Goal: Task Accomplishment & Management: Manage account settings

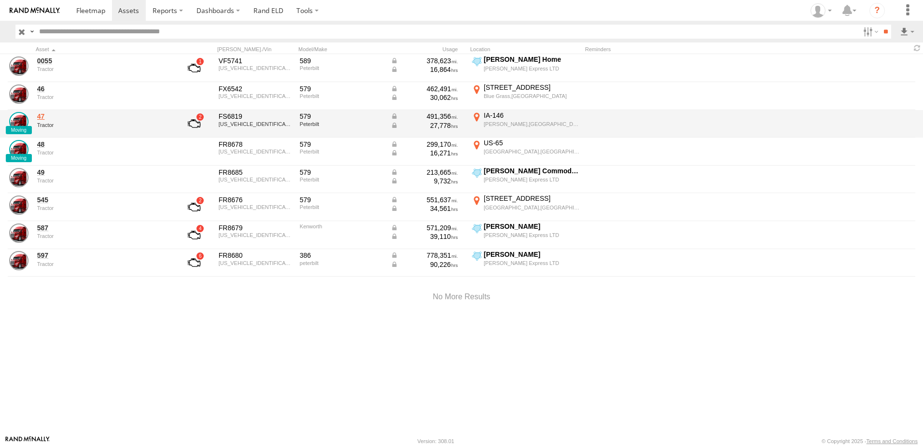
click at [44, 116] on link "47" at bounding box center [103, 116] width 132 height 9
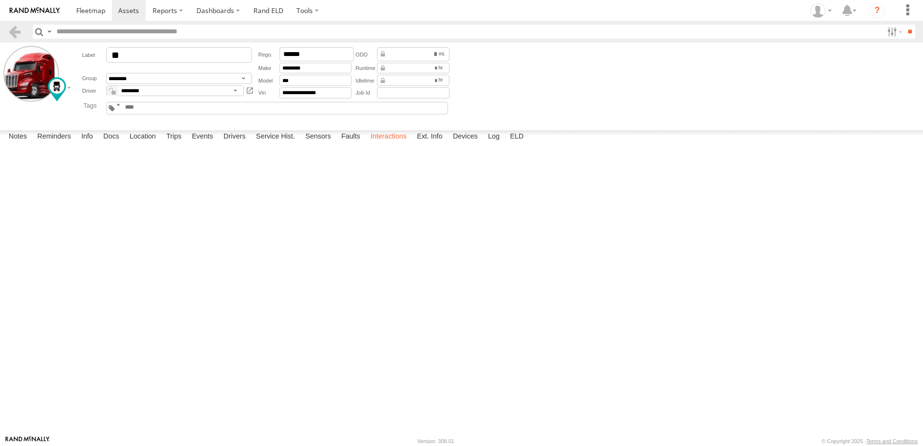
click at [383, 144] on label "Interactions" at bounding box center [389, 137] width 46 height 14
click at [35, 120] on div at bounding box center [34, 84] width 63 height 77
click at [11, 30] on link at bounding box center [15, 32] width 14 height 14
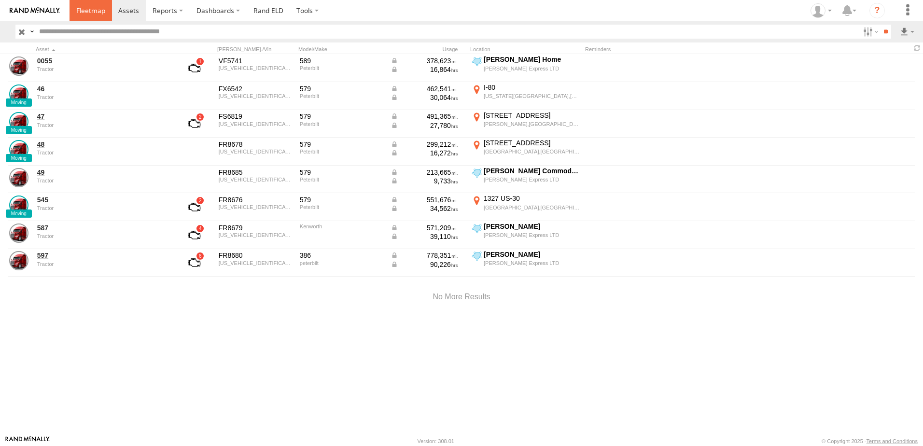
click at [92, 6] on span at bounding box center [90, 10] width 29 height 9
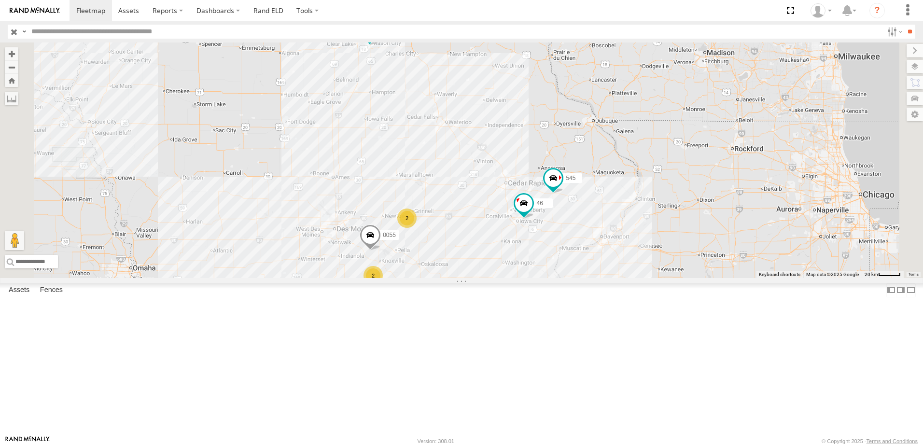
click at [0, 0] on div "48" at bounding box center [0, 0] width 0 height 0
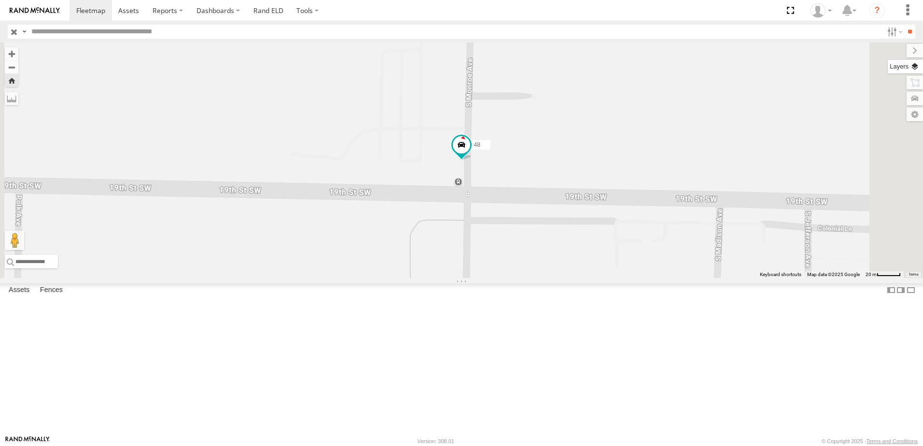
click at [915, 64] on label at bounding box center [905, 67] width 35 height 14
click at [0, 0] on span "Basemaps" at bounding box center [0, 0] width 0 height 0
click at [0, 0] on span "Satellite + Roadmap" at bounding box center [0, 0] width 0 height 0
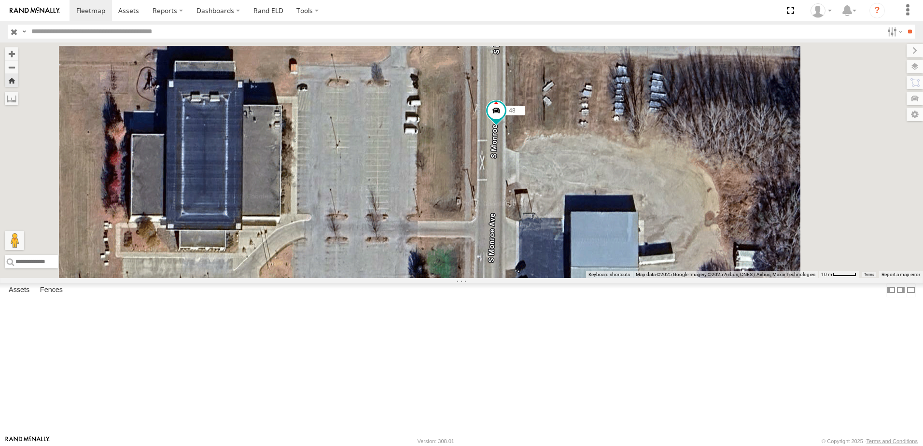
drag, startPoint x: 577, startPoint y: 126, endPoint x: 569, endPoint y: 247, distance: 121.5
click at [569, 247] on div "48" at bounding box center [461, 160] width 923 height 236
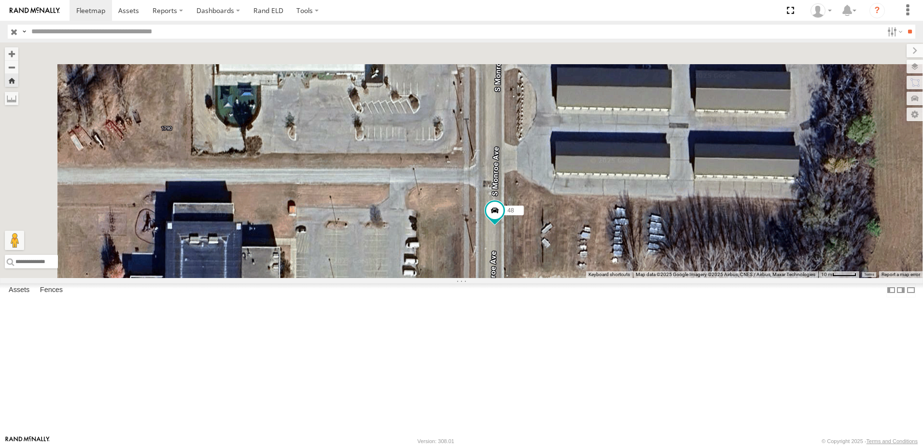
drag, startPoint x: 586, startPoint y: 162, endPoint x: 586, endPoint y: 302, distance: 140.0
click at [586, 278] on div "48" at bounding box center [461, 160] width 923 height 236
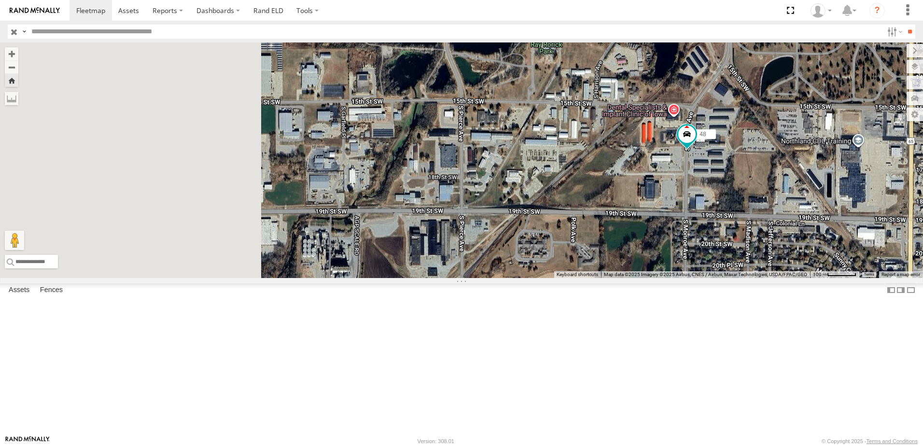
drag, startPoint x: 380, startPoint y: 148, endPoint x: 614, endPoint y: 196, distance: 238.1
click at [614, 196] on div "48" at bounding box center [461, 160] width 923 height 236
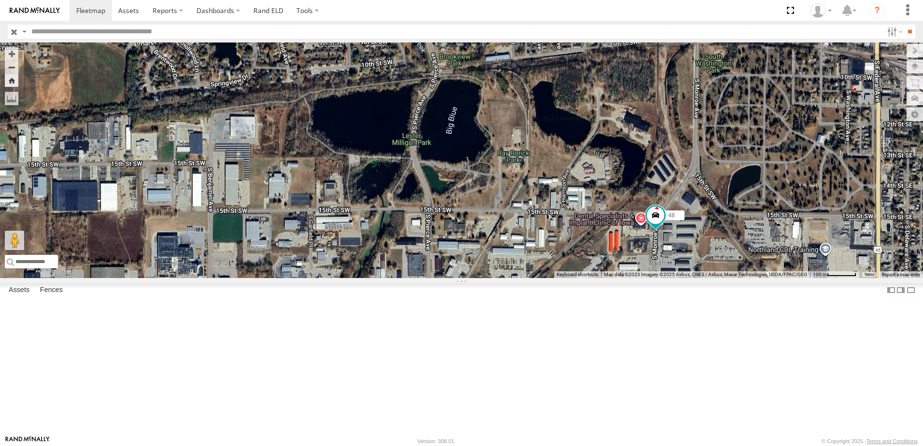
drag, startPoint x: 660, startPoint y: 125, endPoint x: 600, endPoint y: 269, distance: 156.1
click at [605, 271] on div "48" at bounding box center [461, 160] width 923 height 236
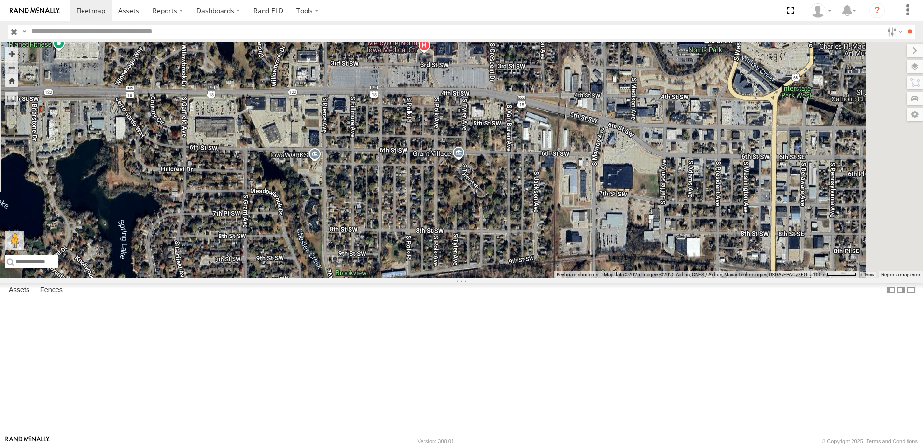
drag, startPoint x: 702, startPoint y: 141, endPoint x: 625, endPoint y: 313, distance: 188.3
click at [628, 278] on div "48" at bounding box center [461, 160] width 923 height 236
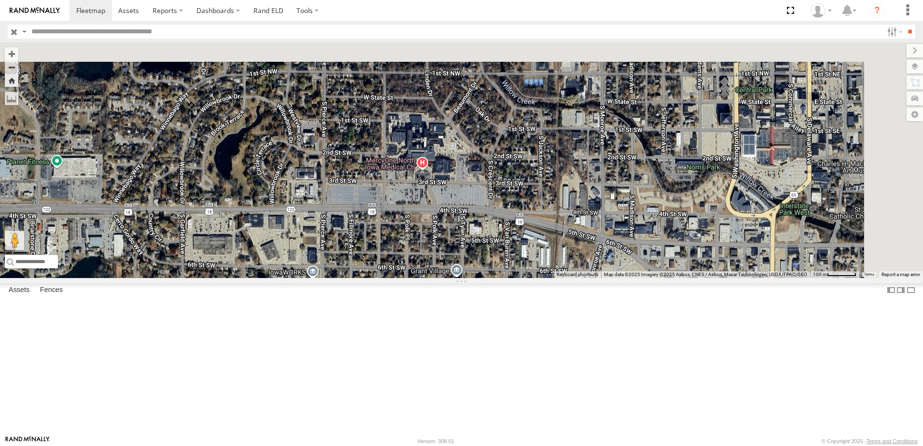
drag, startPoint x: 684, startPoint y: 183, endPoint x: 677, endPoint y: 352, distance: 168.1
click at [682, 278] on div "48" at bounding box center [461, 160] width 923 height 236
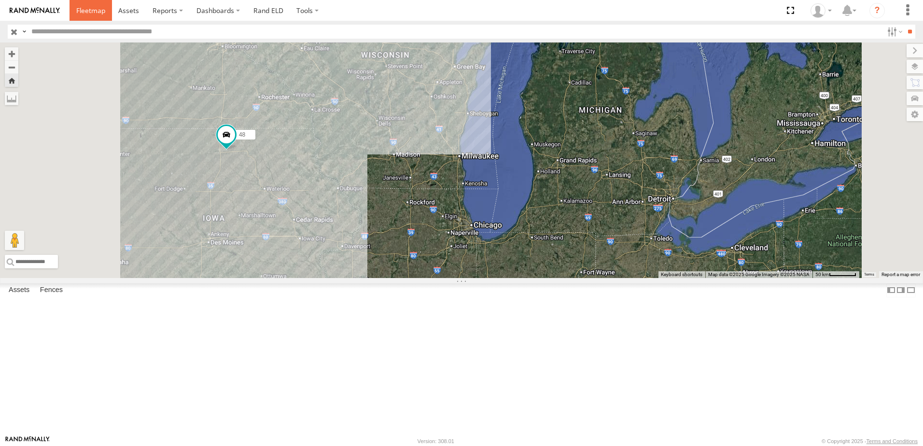
click at [89, 11] on span at bounding box center [90, 10] width 29 height 9
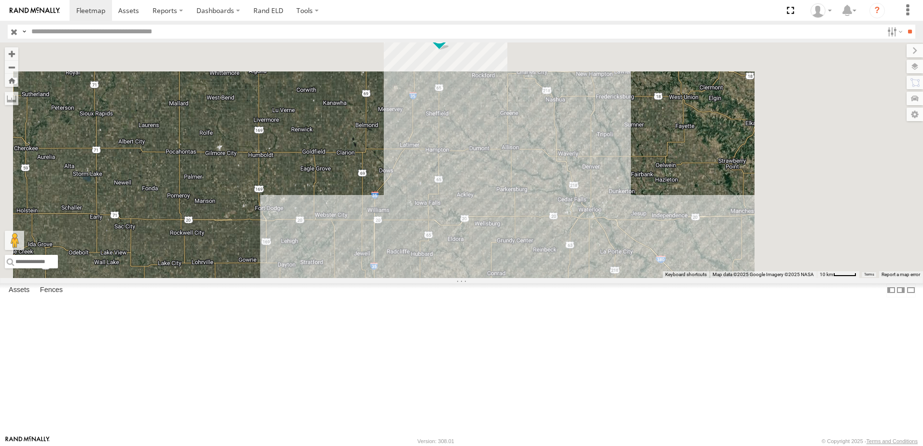
drag, startPoint x: 450, startPoint y: 138, endPoint x: 249, endPoint y: 442, distance: 364.5
click at [249, 443] on body at bounding box center [461, 223] width 923 height 446
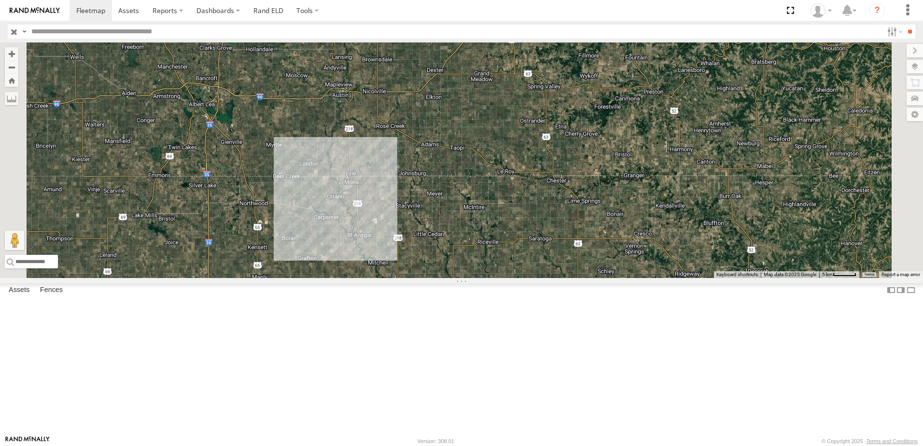
drag, startPoint x: 348, startPoint y: 369, endPoint x: 362, endPoint y: 253, distance: 117.2
click at [362, 255] on div "545 0055 48 46 47 49" at bounding box center [461, 160] width 923 height 236
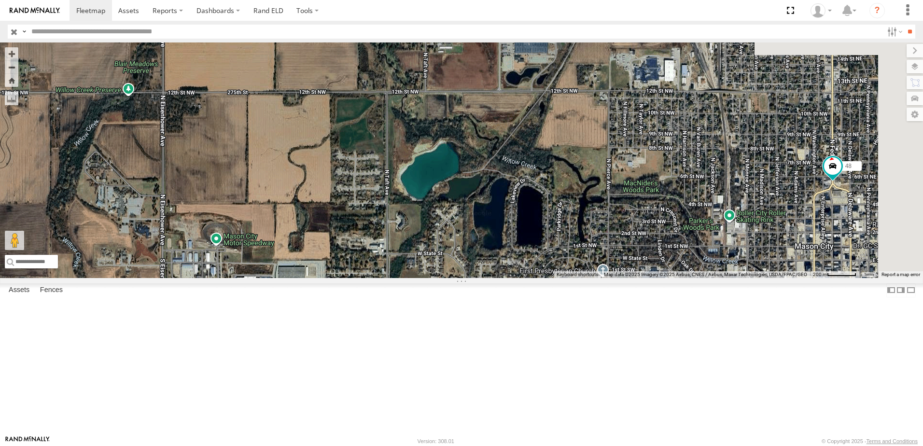
drag, startPoint x: 713, startPoint y: 253, endPoint x: 331, endPoint y: 254, distance: 381.9
click at [369, 254] on div "545 0055 48 46 47 49" at bounding box center [461, 160] width 923 height 236
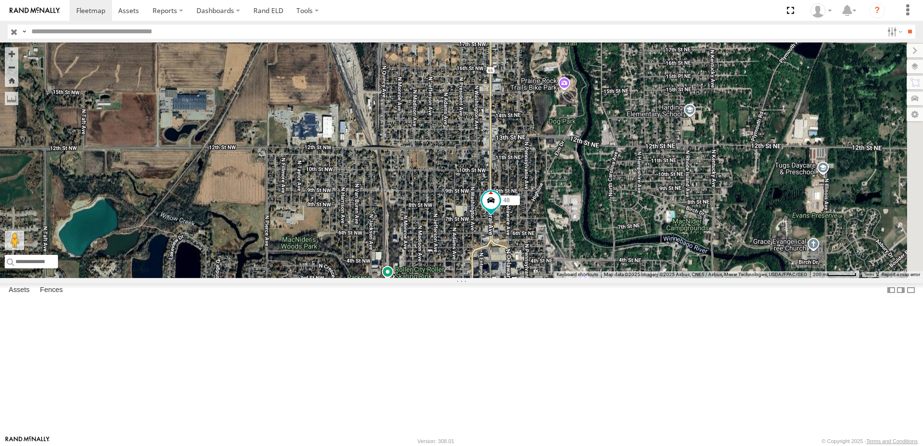
drag, startPoint x: 560, startPoint y: 208, endPoint x: 521, endPoint y: 296, distance: 95.7
click at [527, 278] on div "545 0055 48 46 47 49" at bounding box center [461, 160] width 923 height 236
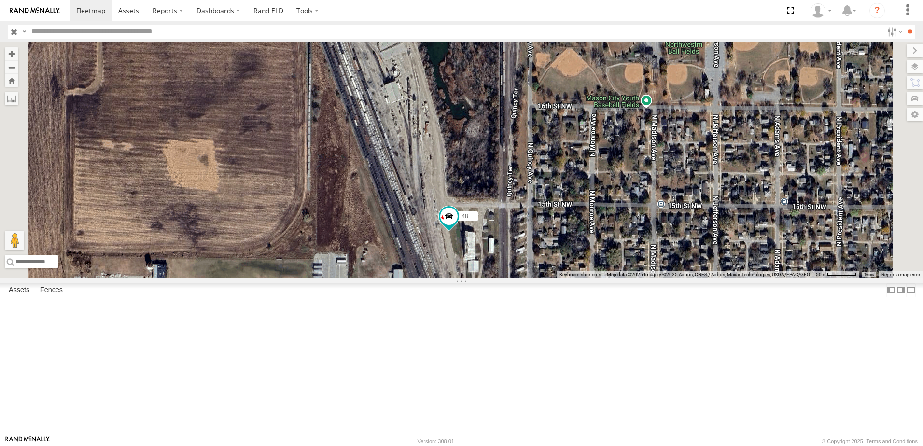
drag, startPoint x: 503, startPoint y: 134, endPoint x: 491, endPoint y: 254, distance: 120.3
click at [491, 254] on div "48" at bounding box center [461, 160] width 923 height 236
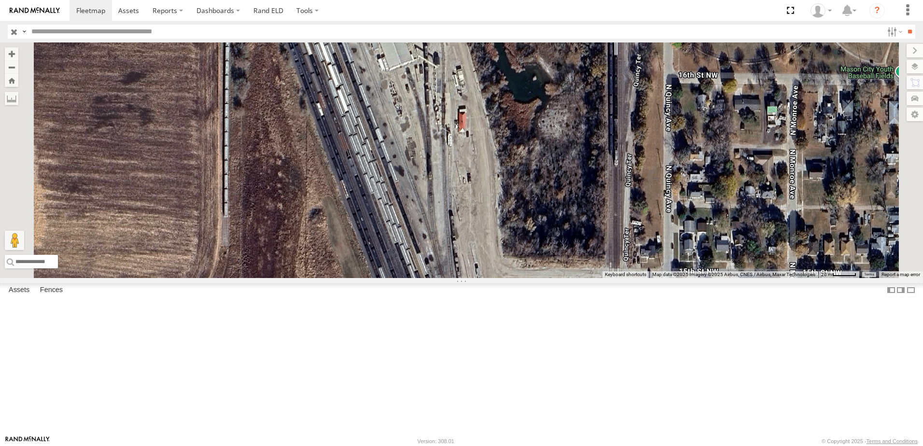
drag, startPoint x: 627, startPoint y: 309, endPoint x: 584, endPoint y: 266, distance: 60.4
click at [586, 267] on div "48" at bounding box center [461, 160] width 923 height 236
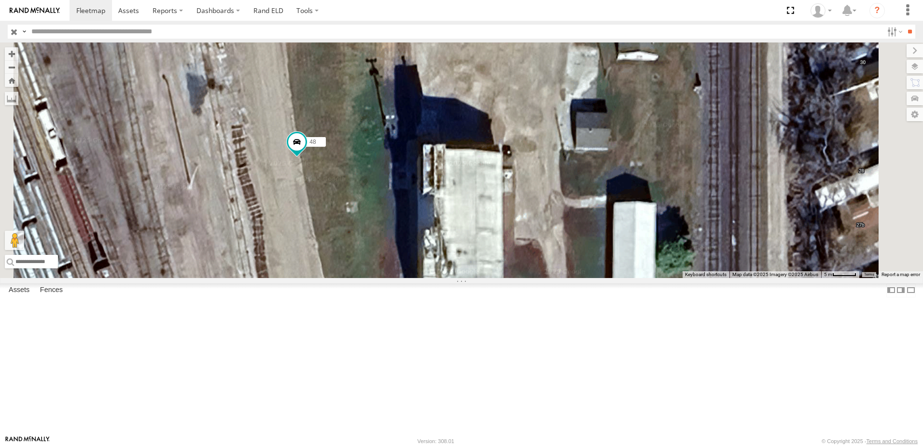
drag, startPoint x: 613, startPoint y: 406, endPoint x: 612, endPoint y: 267, distance: 138.6
click at [613, 269] on div "48" at bounding box center [461, 160] width 923 height 236
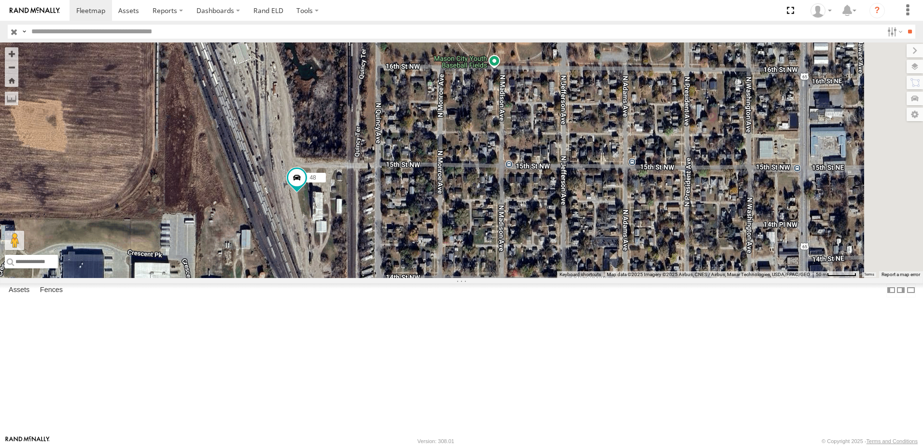
drag, startPoint x: 390, startPoint y: 152, endPoint x: 391, endPoint y: 272, distance: 120.2
click at [394, 267] on div "48" at bounding box center [461, 160] width 923 height 236
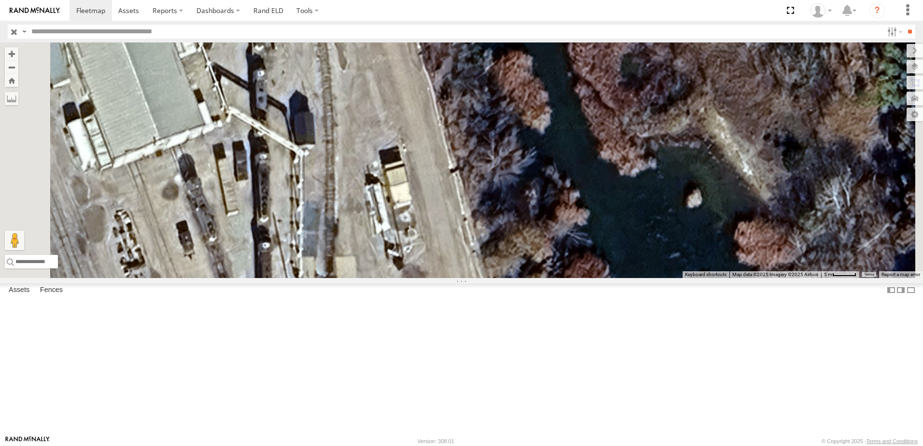
drag, startPoint x: 296, startPoint y: 191, endPoint x: 307, endPoint y: 314, distance: 124.1
click at [306, 278] on div "48" at bounding box center [461, 160] width 923 height 236
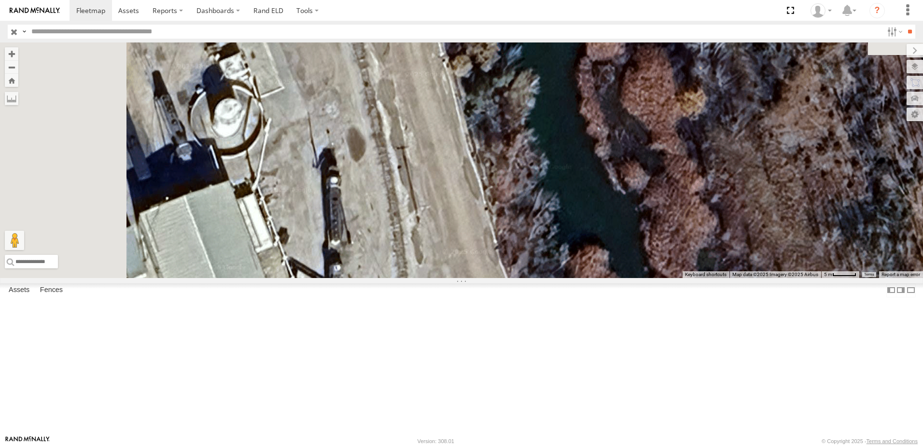
drag, startPoint x: 295, startPoint y: 191, endPoint x: 363, endPoint y: 299, distance: 127.8
click at [363, 278] on div "48" at bounding box center [461, 160] width 923 height 236
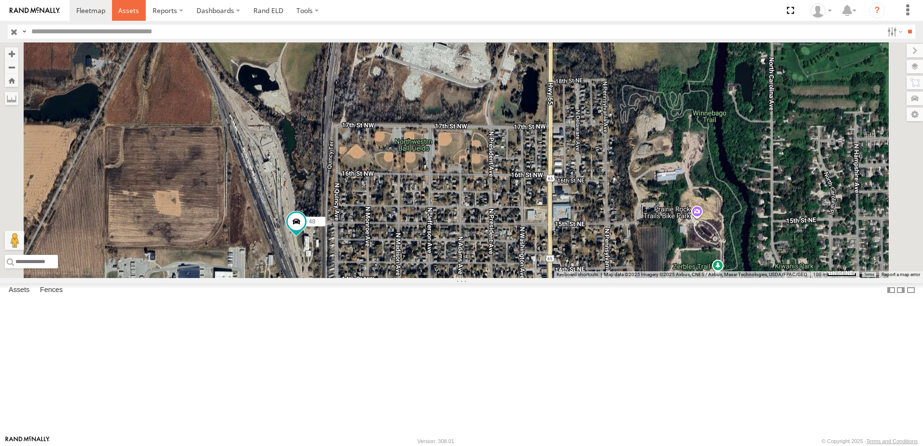
click at [136, 9] on span at bounding box center [128, 10] width 21 height 9
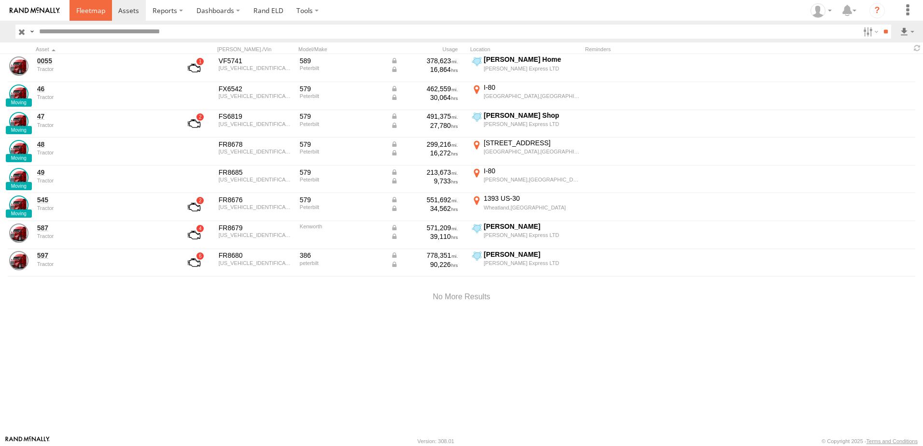
click at [89, 7] on span at bounding box center [90, 10] width 29 height 9
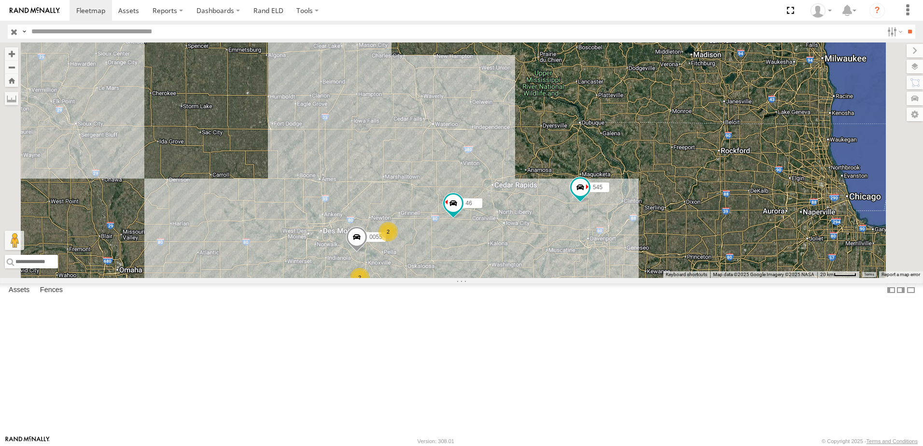
click at [0, 0] on div "49" at bounding box center [0, 0] width 0 height 0
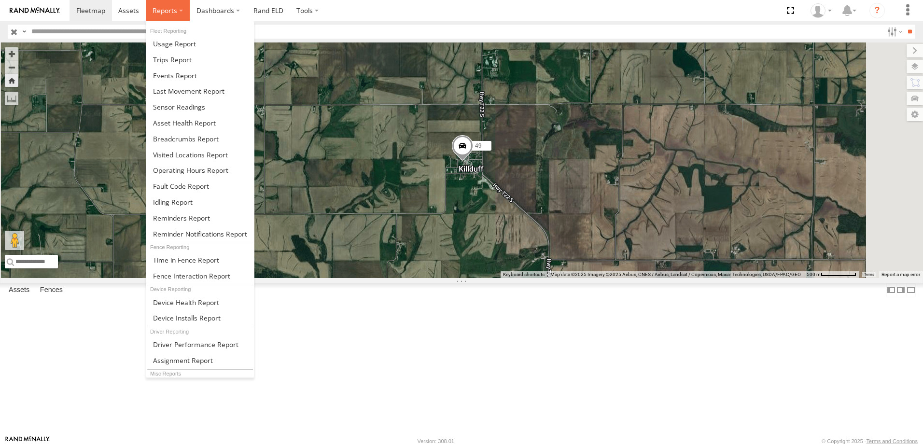
click at [160, 10] on span at bounding box center [165, 10] width 25 height 9
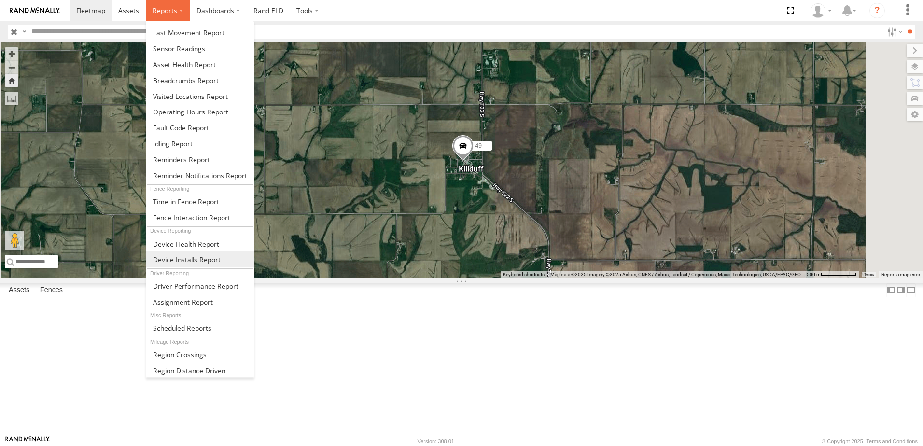
scroll to position [59, 0]
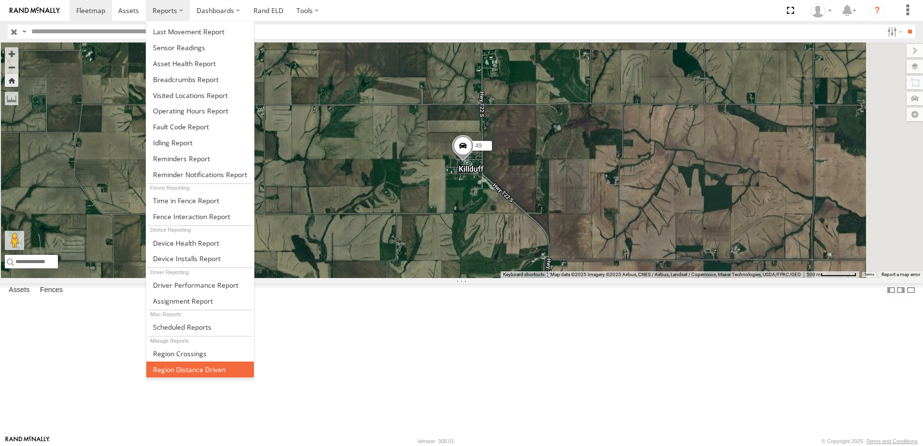
click at [179, 367] on span at bounding box center [189, 369] width 72 height 9
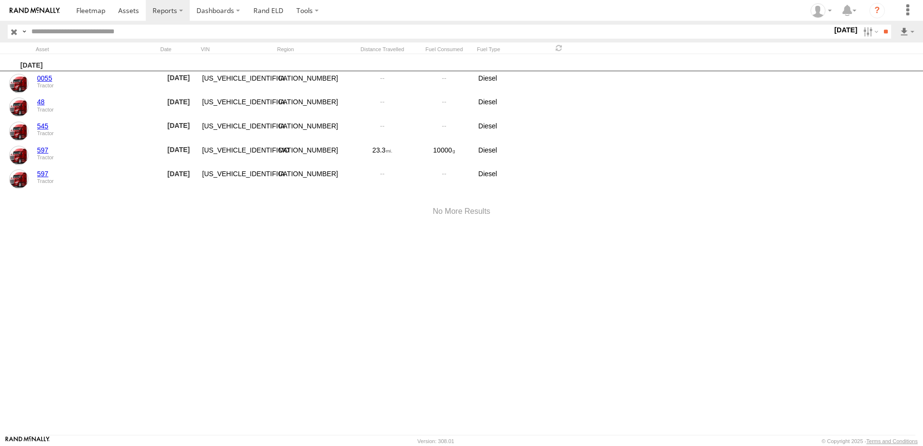
click at [832, 28] on label "[DATE]" at bounding box center [845, 30] width 27 height 11
click at [0, 0] on span "Last Month" at bounding box center [0, 0] width 0 height 0
click at [882, 31] on input "**" at bounding box center [885, 32] width 11 height 14
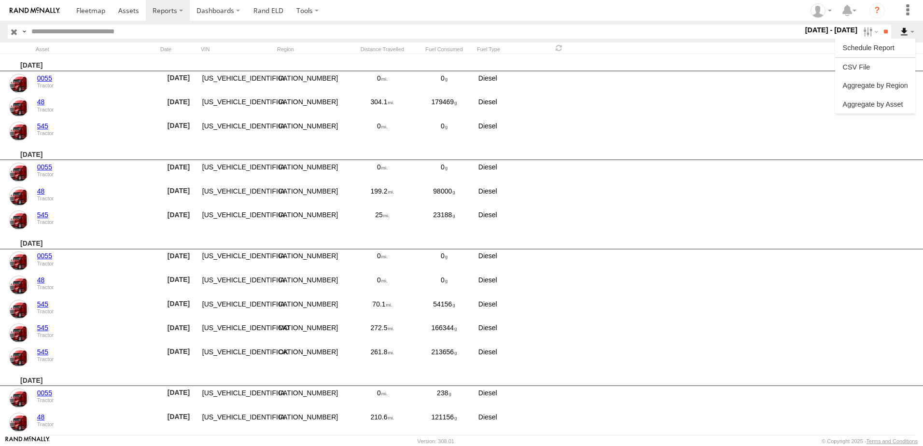
click at [904, 30] on label at bounding box center [907, 32] width 16 height 14
click at [883, 103] on link at bounding box center [875, 104] width 72 height 14
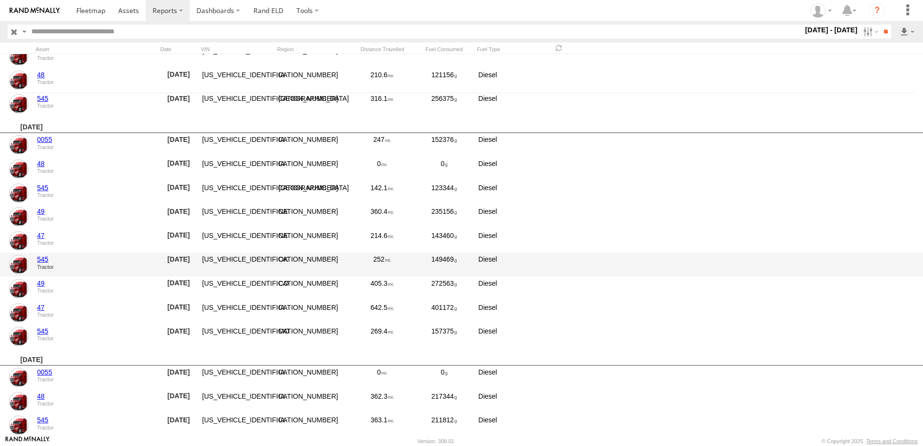
scroll to position [338, 0]
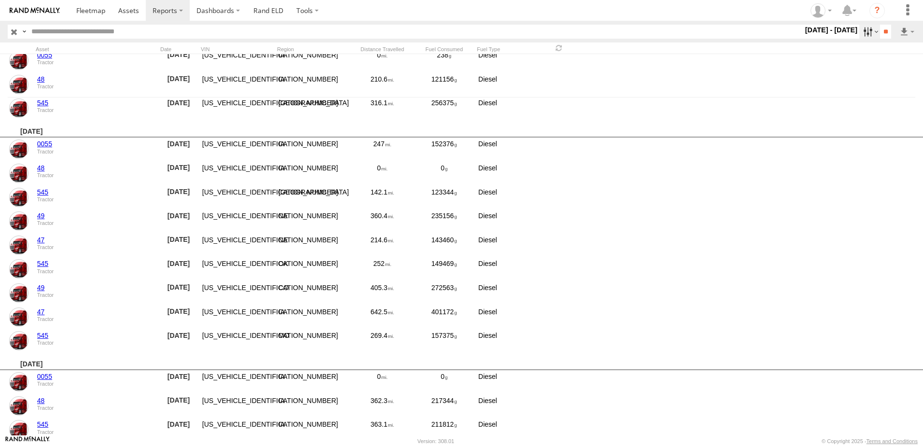
click at [863, 30] on label at bounding box center [869, 32] width 21 height 14
click at [0, 0] on label at bounding box center [0, 0] width 0 height 0
click at [881, 28] on input "**" at bounding box center [885, 32] width 11 height 14
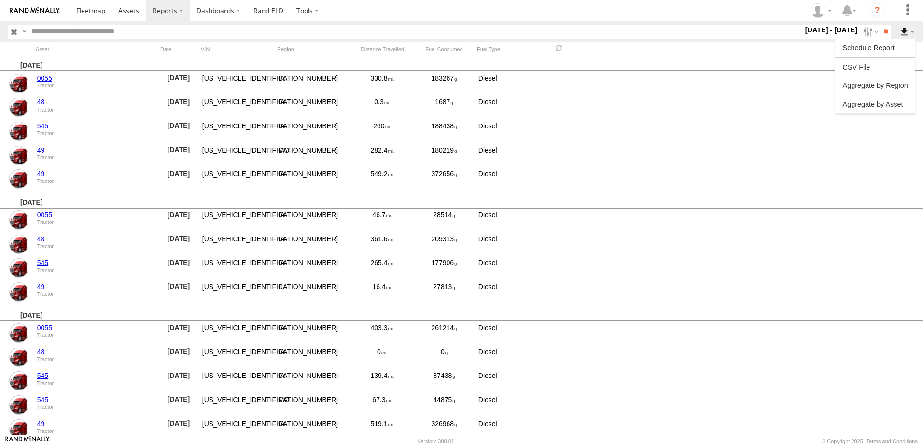
click at [904, 32] on label at bounding box center [907, 32] width 16 height 14
click at [883, 102] on link at bounding box center [875, 104] width 72 height 14
click at [841, 29] on label "1 - 31 Jul 25" at bounding box center [831, 30] width 56 height 11
click at [0, 0] on span "Last Month" at bounding box center [0, 0] width 0 height 0
click at [880, 28] on input "**" at bounding box center [885, 32] width 11 height 14
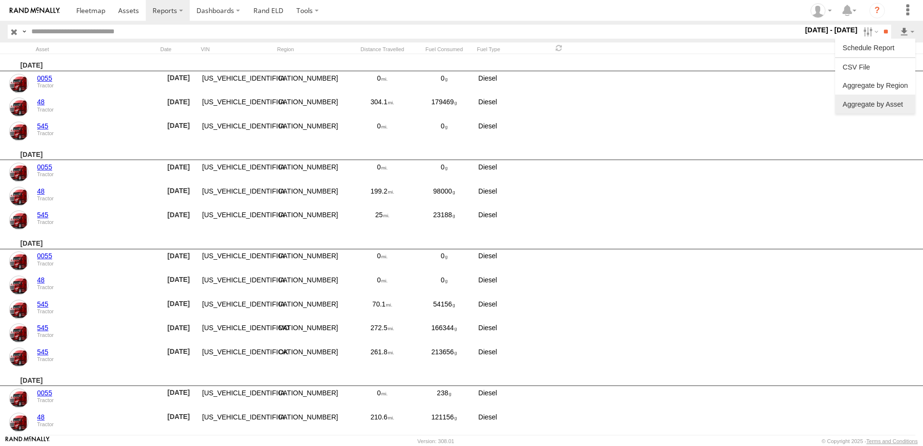
click at [885, 105] on link at bounding box center [875, 104] width 72 height 14
click at [821, 145] on div "Saturday, 2nd August 2025" at bounding box center [461, 151] width 923 height 17
click at [122, 9] on span at bounding box center [128, 10] width 21 height 9
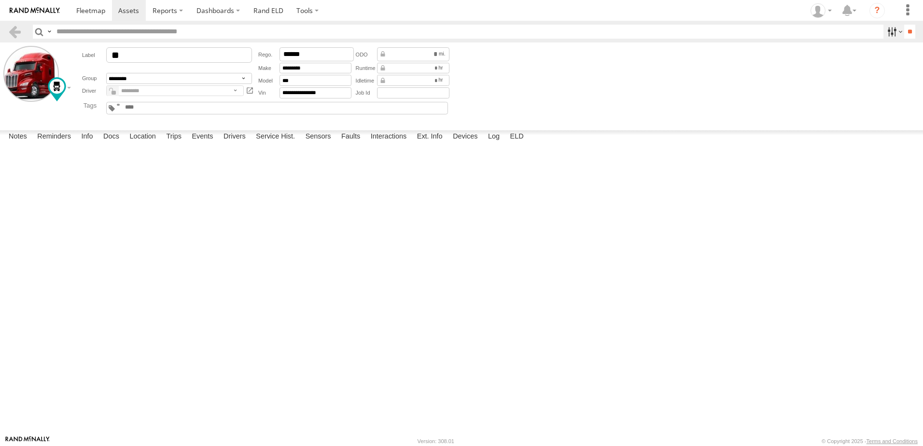
click at [886, 28] on label at bounding box center [894, 32] width 21 height 14
click at [905, 7] on label at bounding box center [907, 10] width 21 height 21
click at [0, 0] on label at bounding box center [0, 0] width 0 height 0
click at [85, 9] on span at bounding box center [90, 10] width 29 height 9
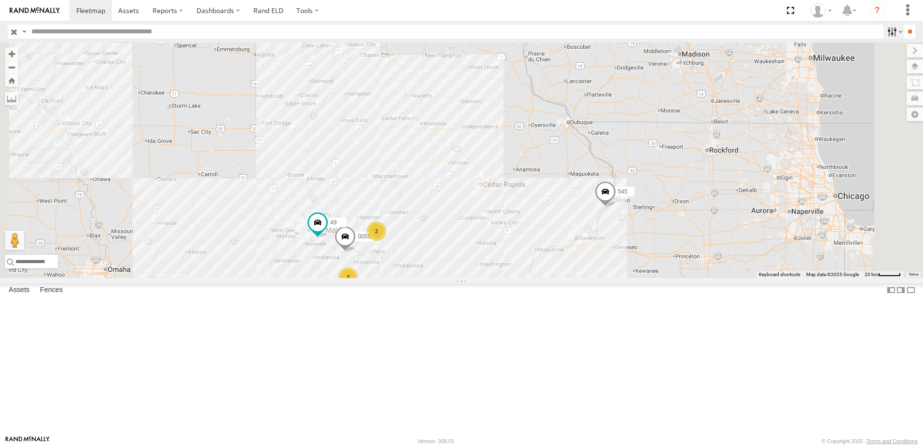
click at [888, 32] on label at bounding box center [894, 32] width 21 height 14
click at [0, 0] on span "trailer" at bounding box center [0, 0] width 0 height 0
click at [0, 0] on span "Tractor" at bounding box center [0, 0] width 0 height 0
click at [908, 32] on input "**" at bounding box center [909, 32] width 11 height 14
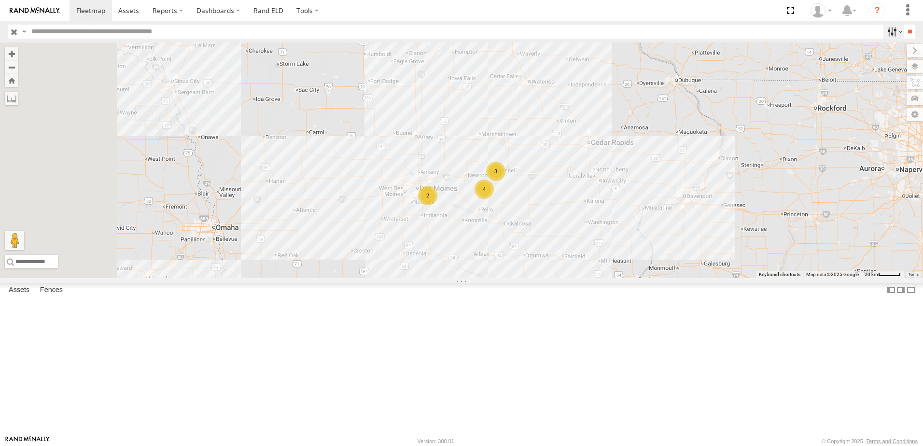
click at [887, 29] on label at bounding box center [894, 32] width 21 height 14
click at [0, 0] on span "Tractor" at bounding box center [0, 0] width 0 height 0
click at [0, 0] on span "trailer" at bounding box center [0, 0] width 0 height 0
click at [904, 31] on input "**" at bounding box center [909, 32] width 11 height 14
click at [0, 0] on div "49" at bounding box center [0, 0] width 0 height 0
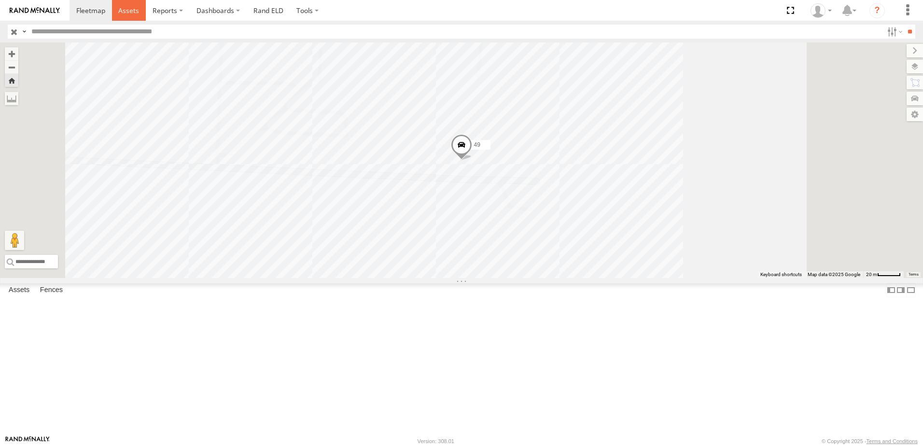
click at [129, 6] on span at bounding box center [128, 10] width 21 height 9
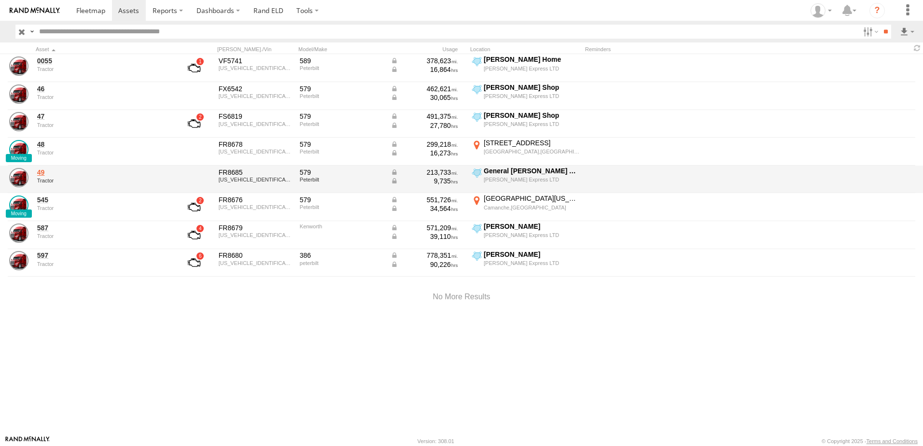
click at [38, 172] on link "49" at bounding box center [103, 172] width 132 height 9
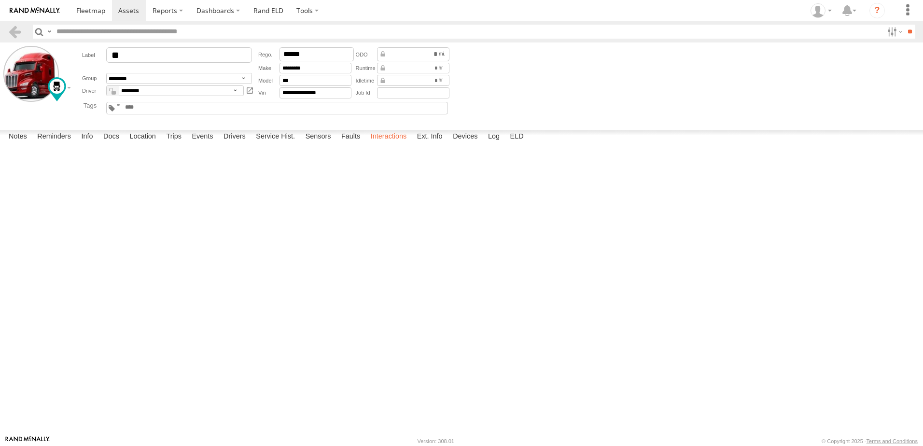
click at [384, 144] on label "Interactions" at bounding box center [389, 137] width 46 height 14
